Goal: Information Seeking & Learning: Check status

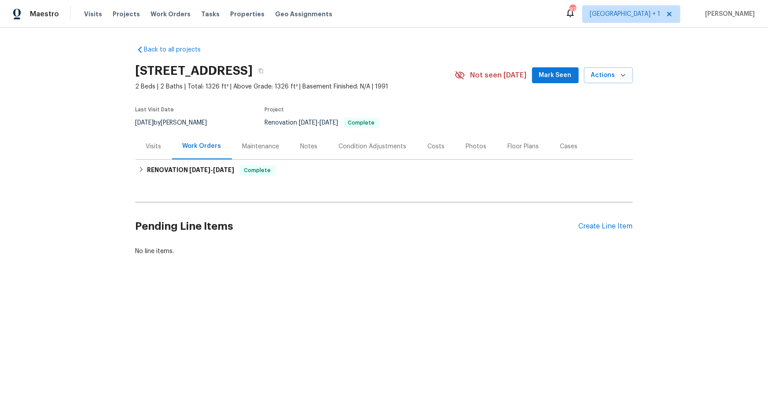
click at [428, 147] on div "Costs" at bounding box center [436, 146] width 17 height 9
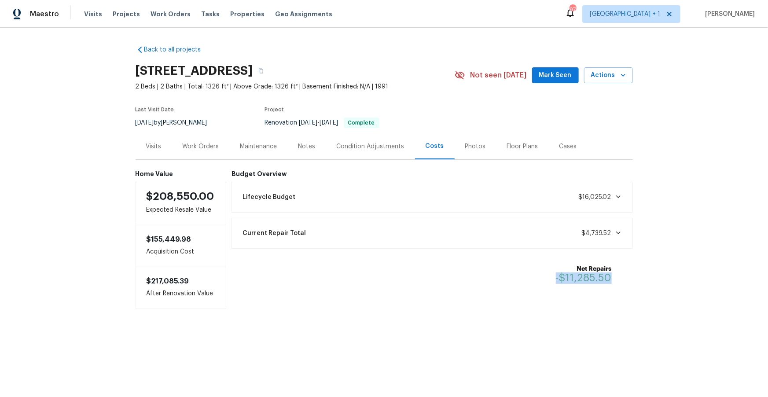
drag, startPoint x: 547, startPoint y: 280, endPoint x: 637, endPoint y: 286, distance: 90.9
click at [637, 286] on div "Back to all projects [STREET_ADDRESS] 2 Beds | 2 Baths | Total: 1326 ft² | Abov…" at bounding box center [384, 195] width 768 height 334
click at [644, 283] on div "Back to all projects [STREET_ADDRESS] 2 Beds | 2 Baths | Total: 1326 ft² | Abov…" at bounding box center [384, 195] width 768 height 334
click at [618, 234] on icon at bounding box center [618, 232] width 7 height 7
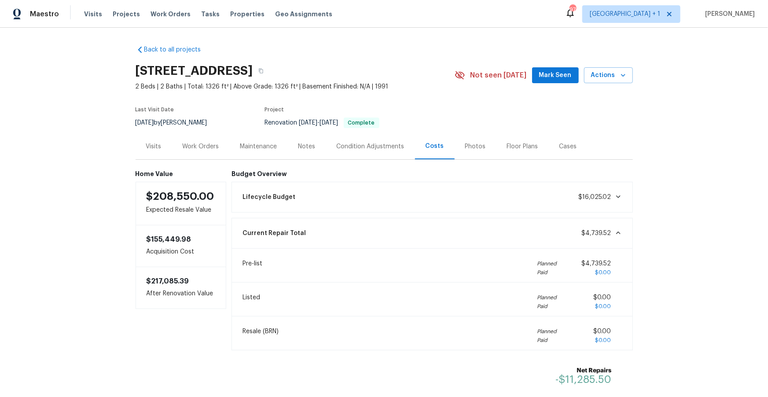
click at [616, 234] on icon at bounding box center [618, 232] width 7 height 7
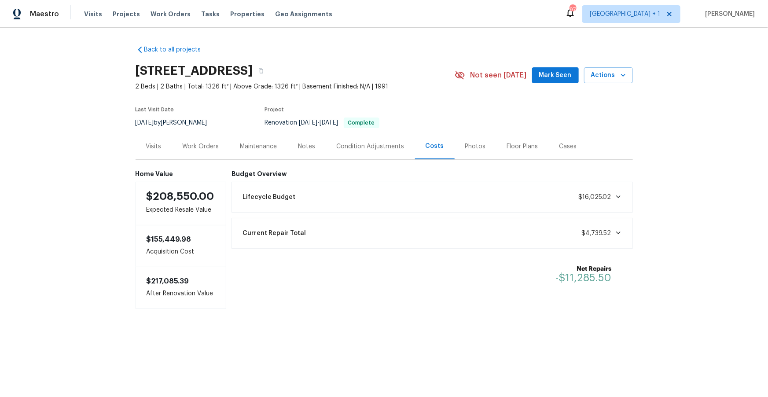
click at [616, 233] on icon at bounding box center [618, 233] width 4 height 3
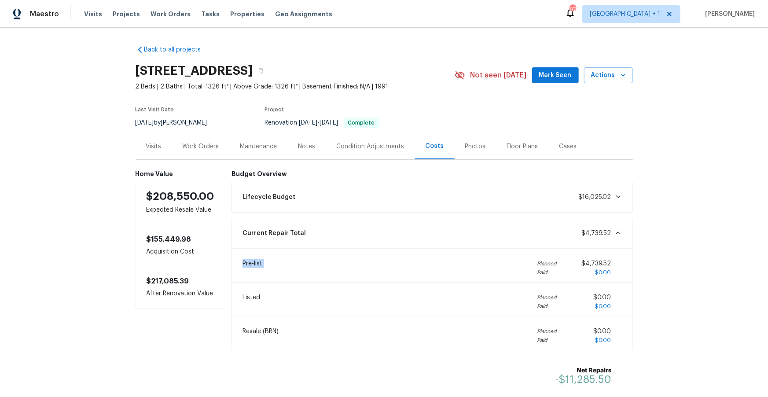
click at [616, 233] on icon at bounding box center [618, 232] width 7 height 7
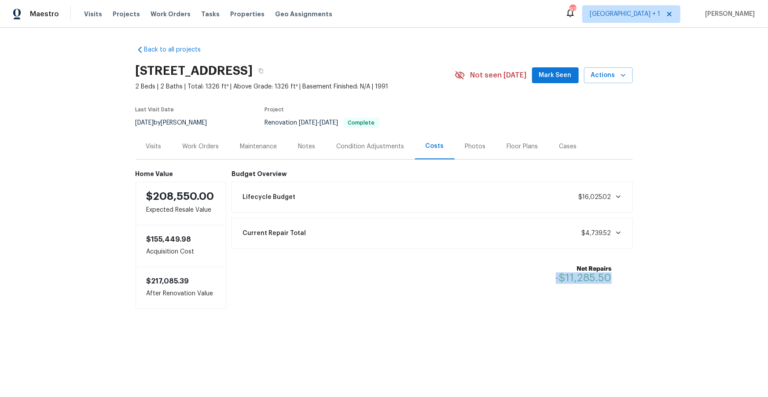
drag, startPoint x: 545, startPoint y: 278, endPoint x: 625, endPoint y: 280, distance: 79.7
click at [625, 280] on div "Net Repairs -$11,285.50" at bounding box center [432, 274] width 401 height 40
